Goal: Use online tool/utility: Use online tool/utility

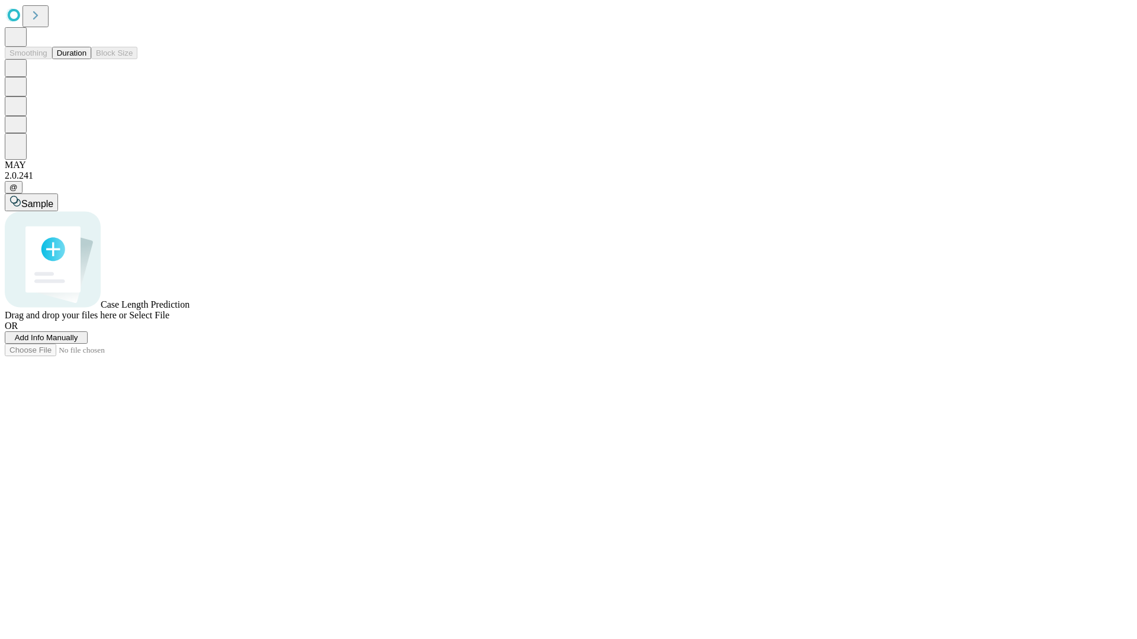
click at [86, 59] on button "Duration" at bounding box center [71, 53] width 39 height 12
click at [169, 320] on span "Select File" at bounding box center [149, 315] width 40 height 10
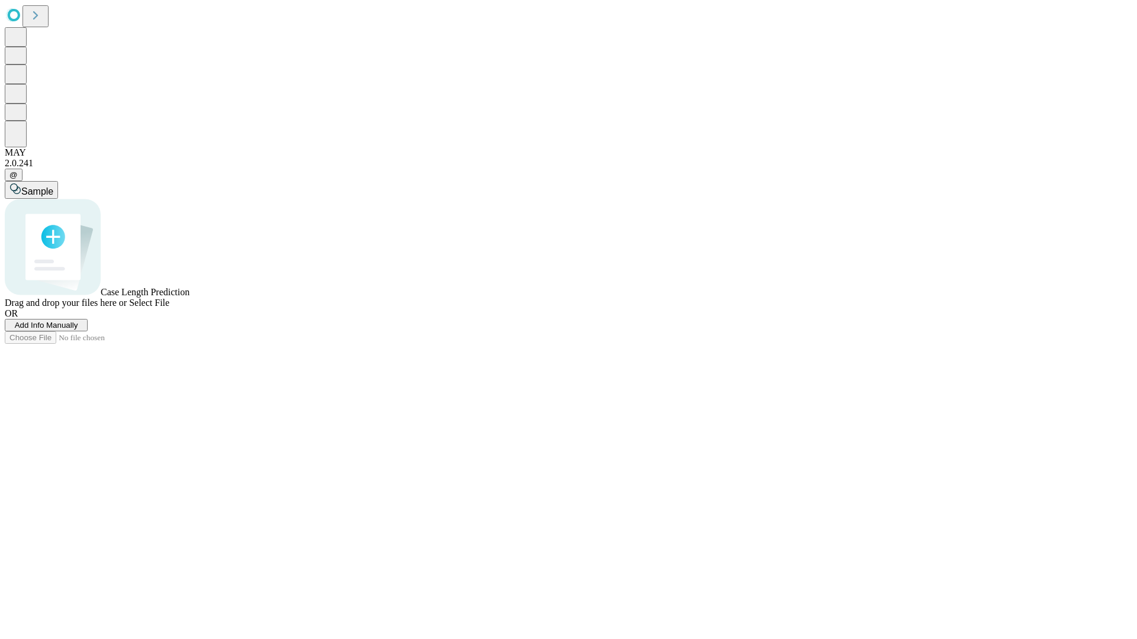
click at [169, 308] on span "Select File" at bounding box center [149, 303] width 40 height 10
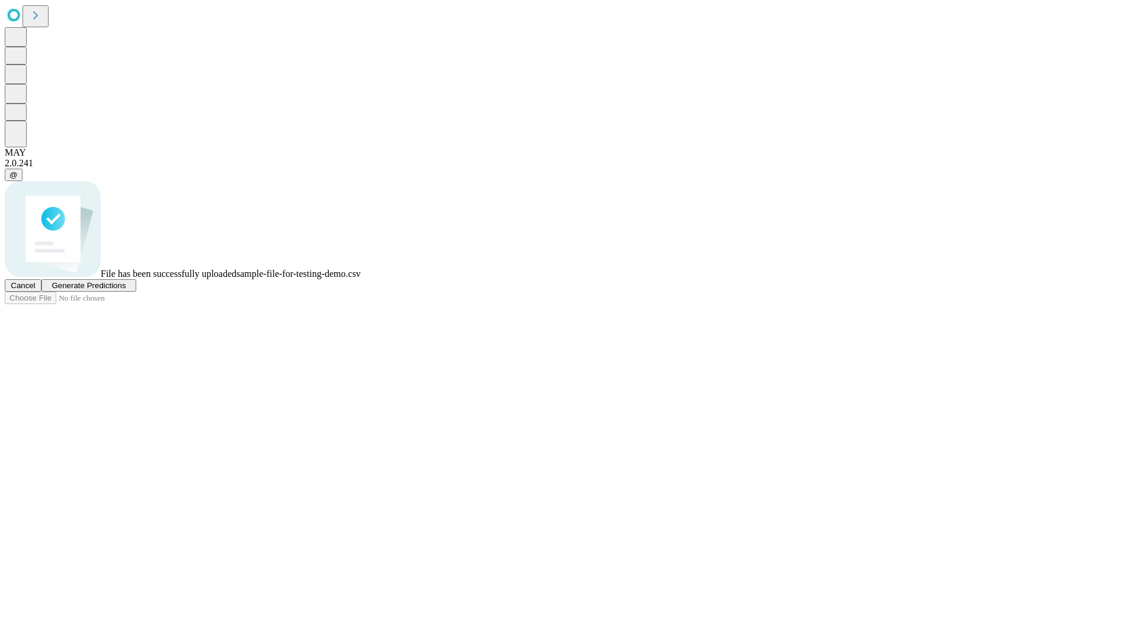
click at [126, 290] on span "Generate Predictions" at bounding box center [89, 285] width 74 height 9
